Goal: Communication & Community: Share content

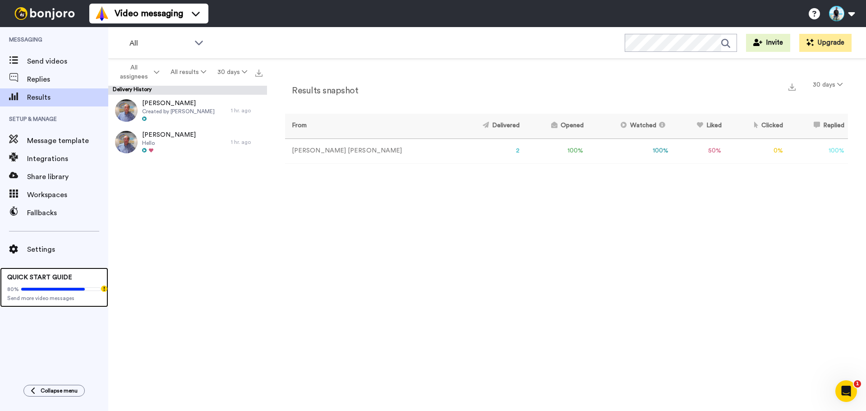
click at [61, 292] on div "80%" at bounding box center [54, 289] width 94 height 7
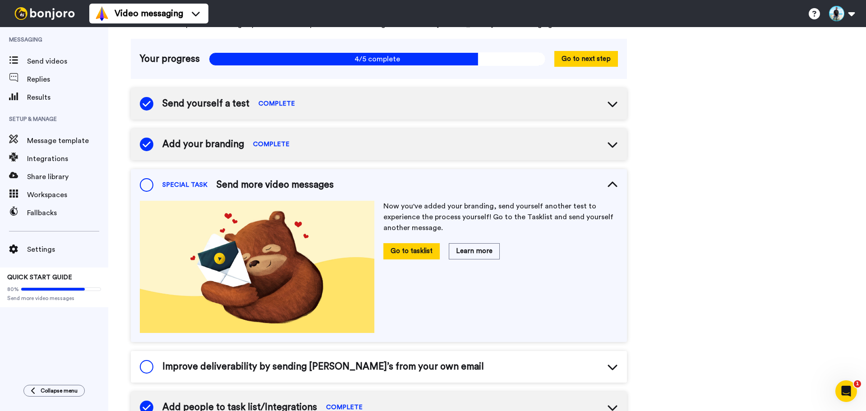
click at [149, 186] on span at bounding box center [147, 185] width 14 height 14
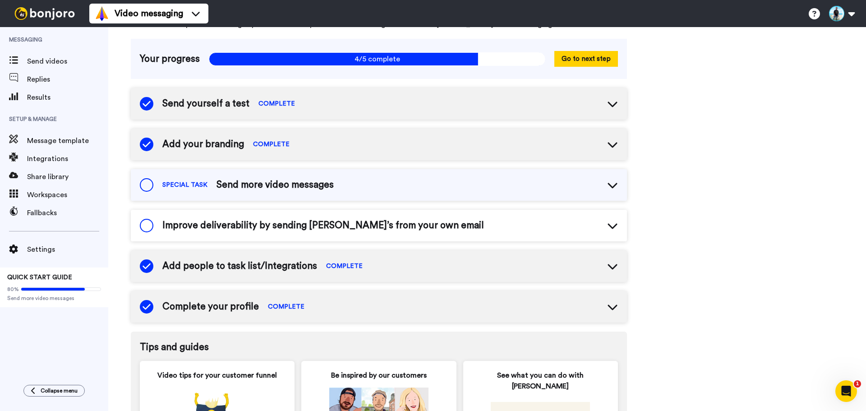
click at [164, 184] on span "SPECIAL TASK" at bounding box center [184, 185] width 45 height 9
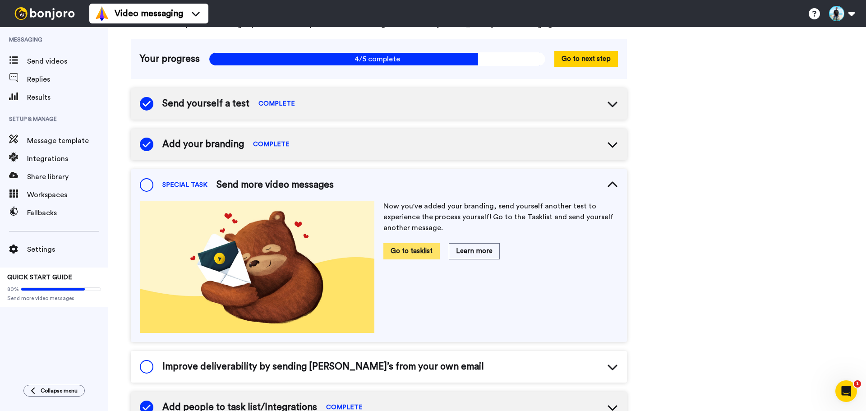
click at [415, 253] on button "Go to tasklist" at bounding box center [412, 251] width 56 height 16
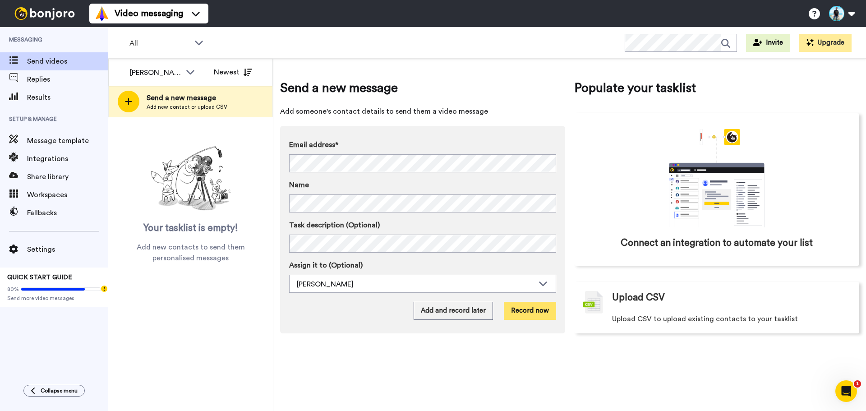
click at [535, 308] on button "Record now" at bounding box center [530, 311] width 52 height 18
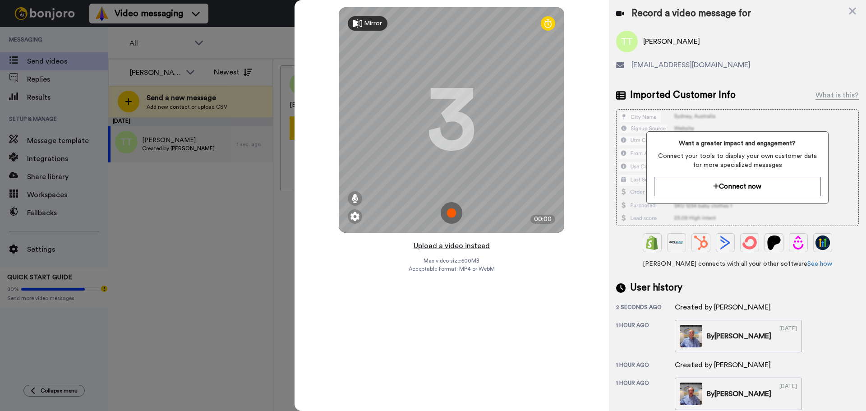
click at [465, 247] on button "Upload a video instead" at bounding box center [452, 246] width 82 height 12
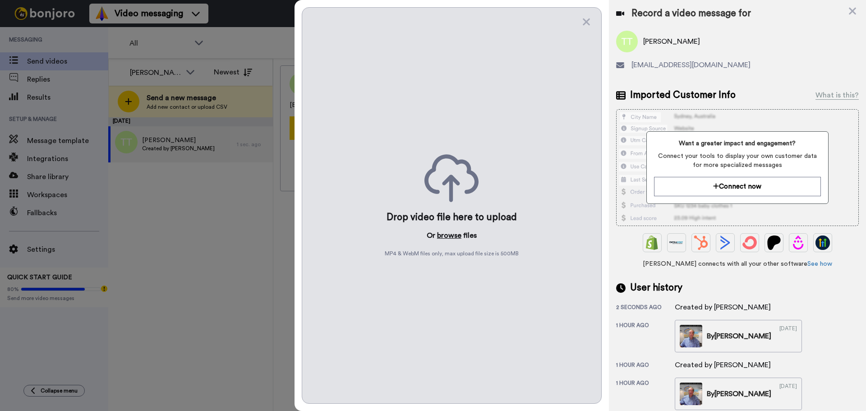
click at [451, 233] on button "browse" at bounding box center [449, 235] width 24 height 11
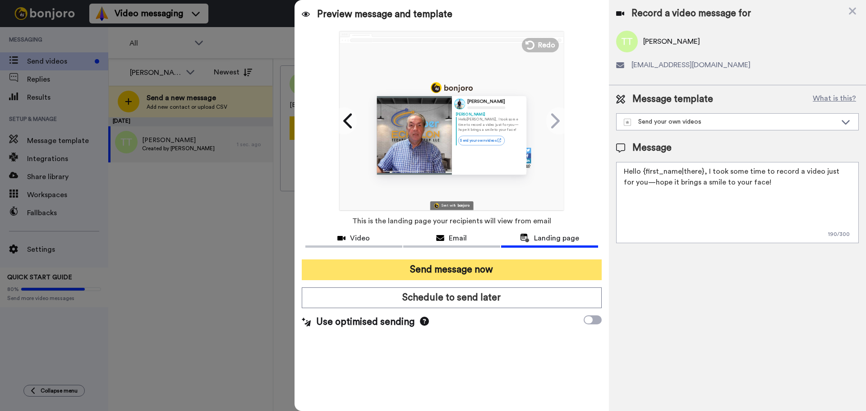
click at [495, 269] on button "Send message now" at bounding box center [452, 269] width 300 height 21
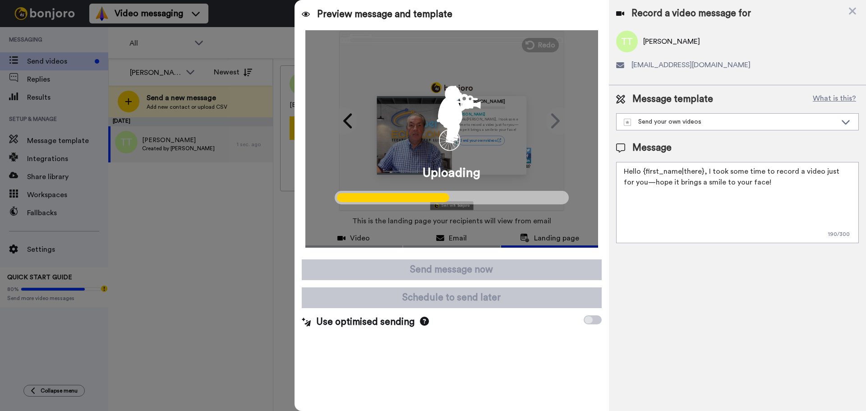
click at [422, 321] on icon at bounding box center [424, 321] width 9 height 9
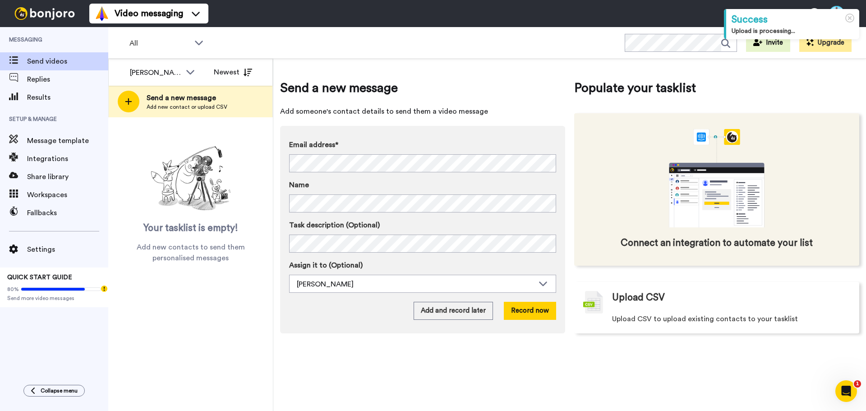
click at [726, 190] on icon "animation" at bounding box center [717, 199] width 29 height 21
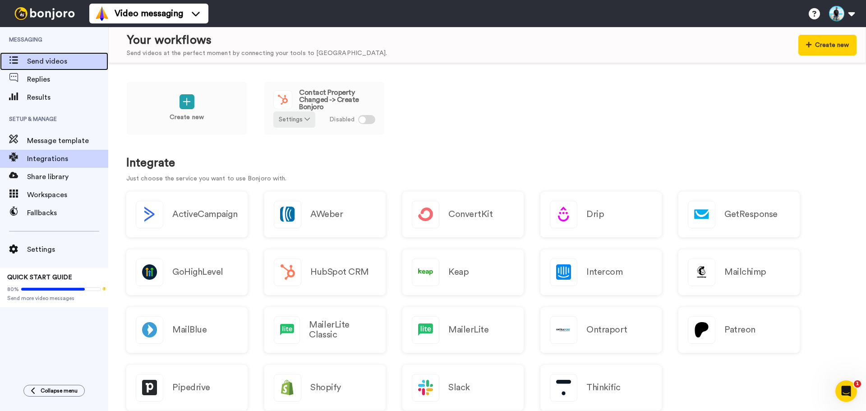
click at [44, 56] on span "Send videos" at bounding box center [67, 61] width 81 height 11
